Goal: Task Accomplishment & Management: Use online tool/utility

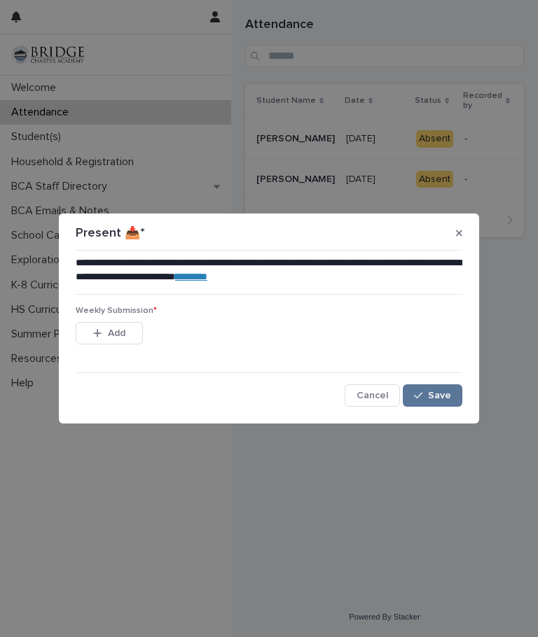
click at [432, 385] on button "Save" at bounding box center [433, 396] width 60 height 22
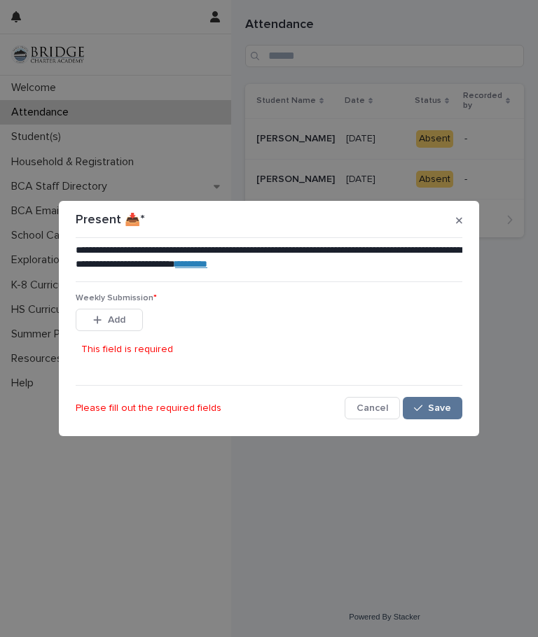
click at [446, 224] on div "Present 📥*" at bounding box center [269, 220] width 387 height 22
click at [447, 226] on div "Present 📥*" at bounding box center [269, 220] width 387 height 22
click at [450, 219] on button "button" at bounding box center [459, 220] width 18 height 22
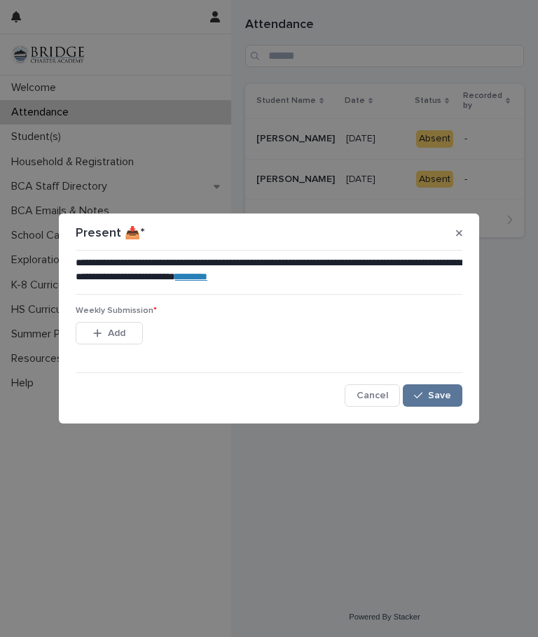
click at [102, 324] on button "Add" at bounding box center [109, 333] width 67 height 22
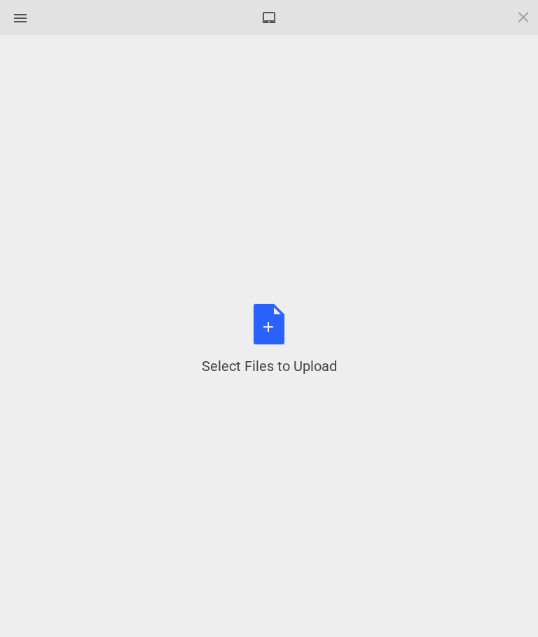
click at [259, 351] on div "Select Files to Upload or Drag and Drop, Copy and Paste Files" at bounding box center [269, 340] width 135 height 72
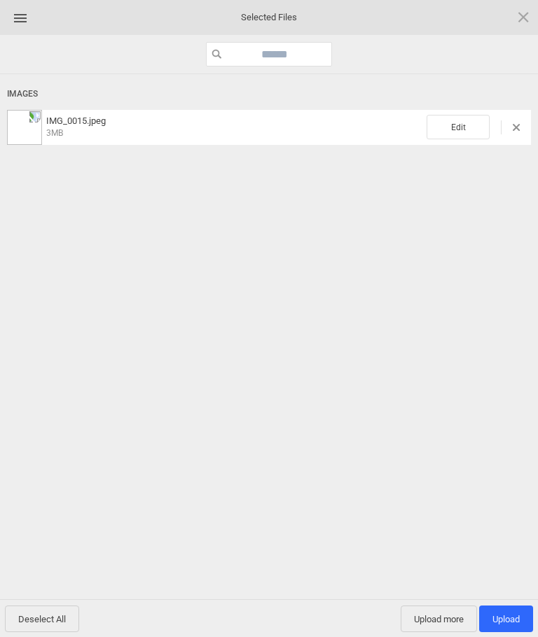
click at [499, 457] on span "Upload 1" at bounding box center [505, 619] width 27 height 11
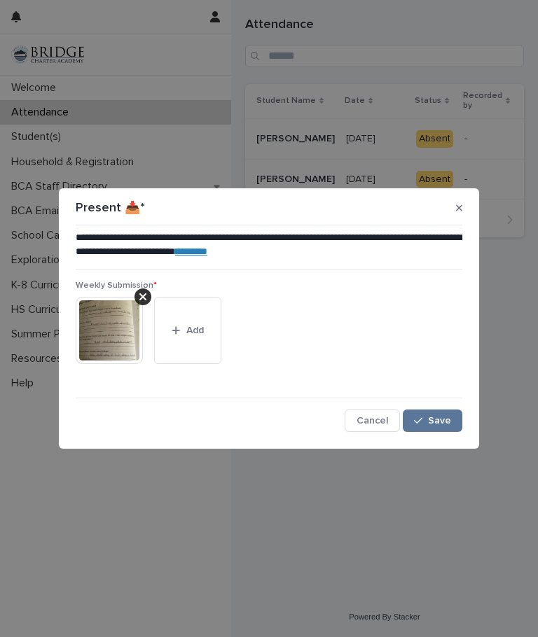
click at [450, 421] on span "Save" at bounding box center [439, 421] width 23 height 10
